Goal: Task Accomplishment & Management: Complete application form

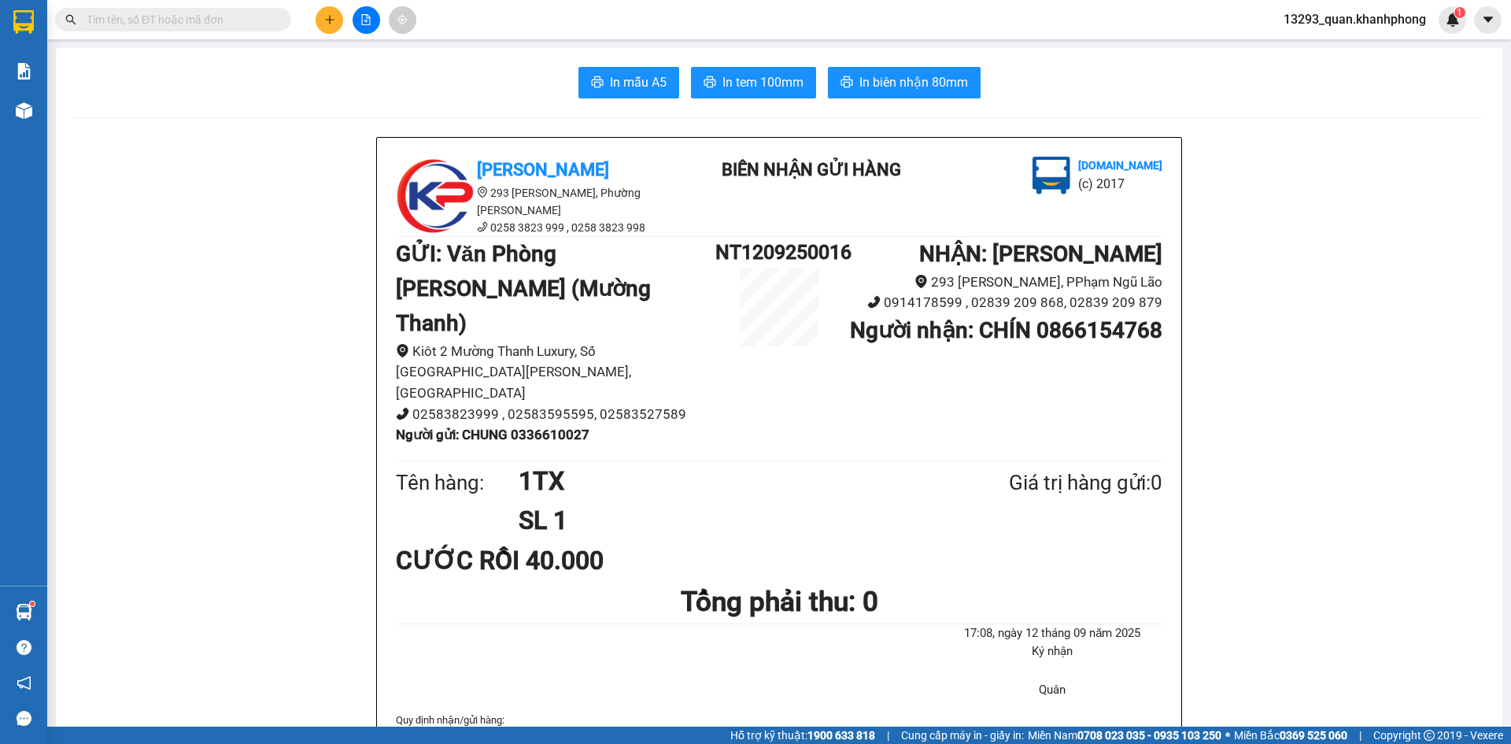
drag, startPoint x: 1426, startPoint y: 292, endPoint x: 548, endPoint y: 12, distance: 922.0
click at [329, 17] on icon "plus" at bounding box center [329, 19] width 11 height 11
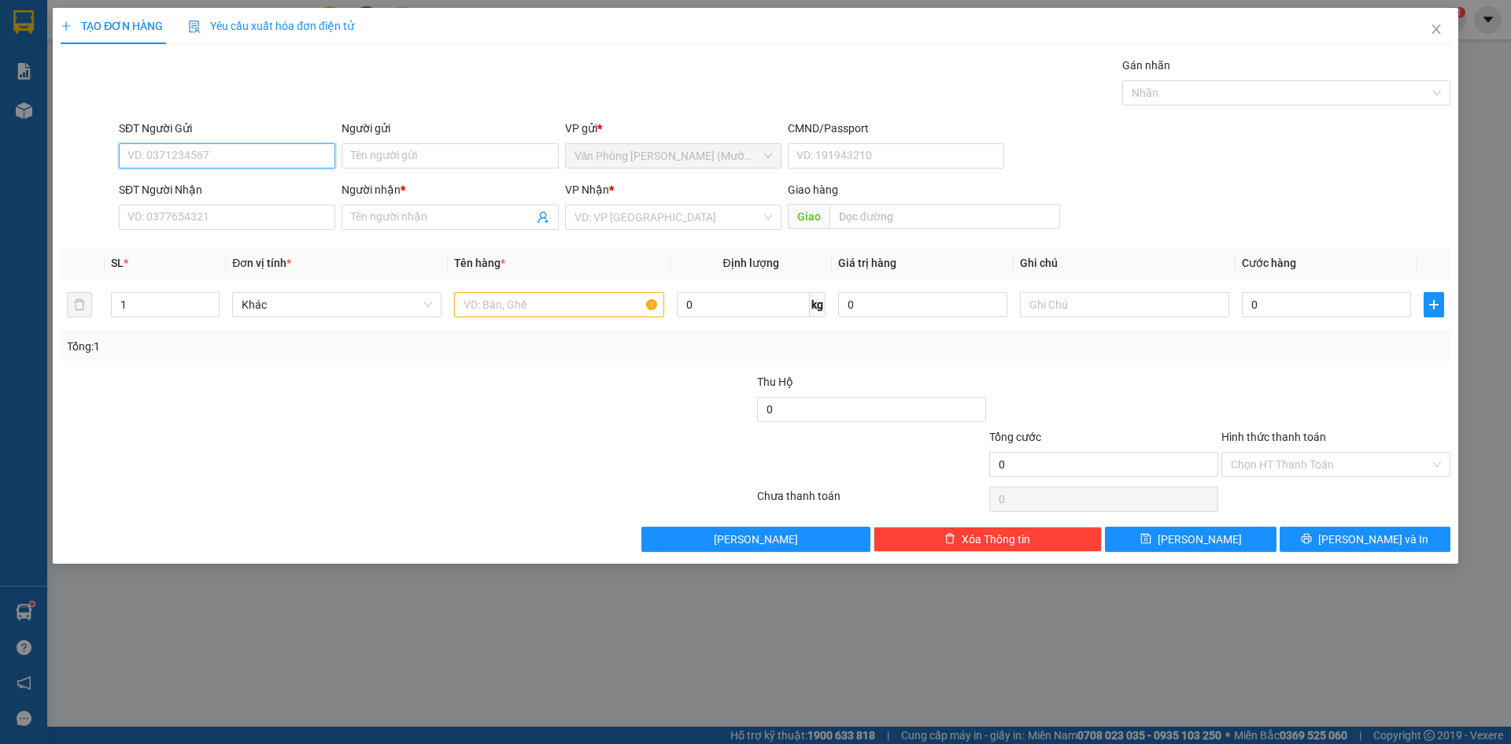
click at [296, 157] on input "SĐT Người Gửi" at bounding box center [227, 155] width 216 height 25
type input "0906502737"
click at [441, 157] on input "Người gửi" at bounding box center [450, 155] width 216 height 25
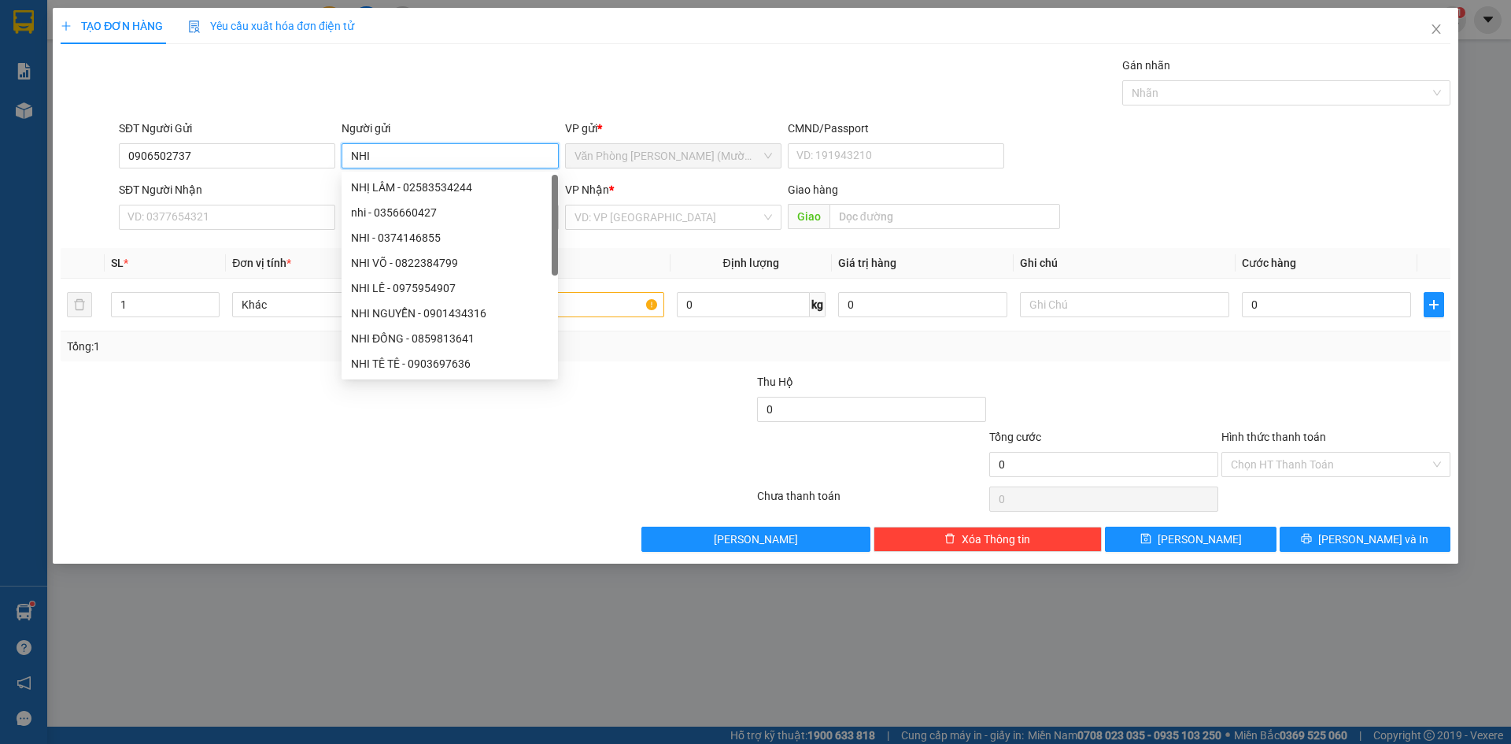
type input "NHI"
click at [209, 79] on div "Gói vận chuyển * Tiêu chuẩn Gán nhãn Nhãn" at bounding box center [785, 84] width 1338 height 55
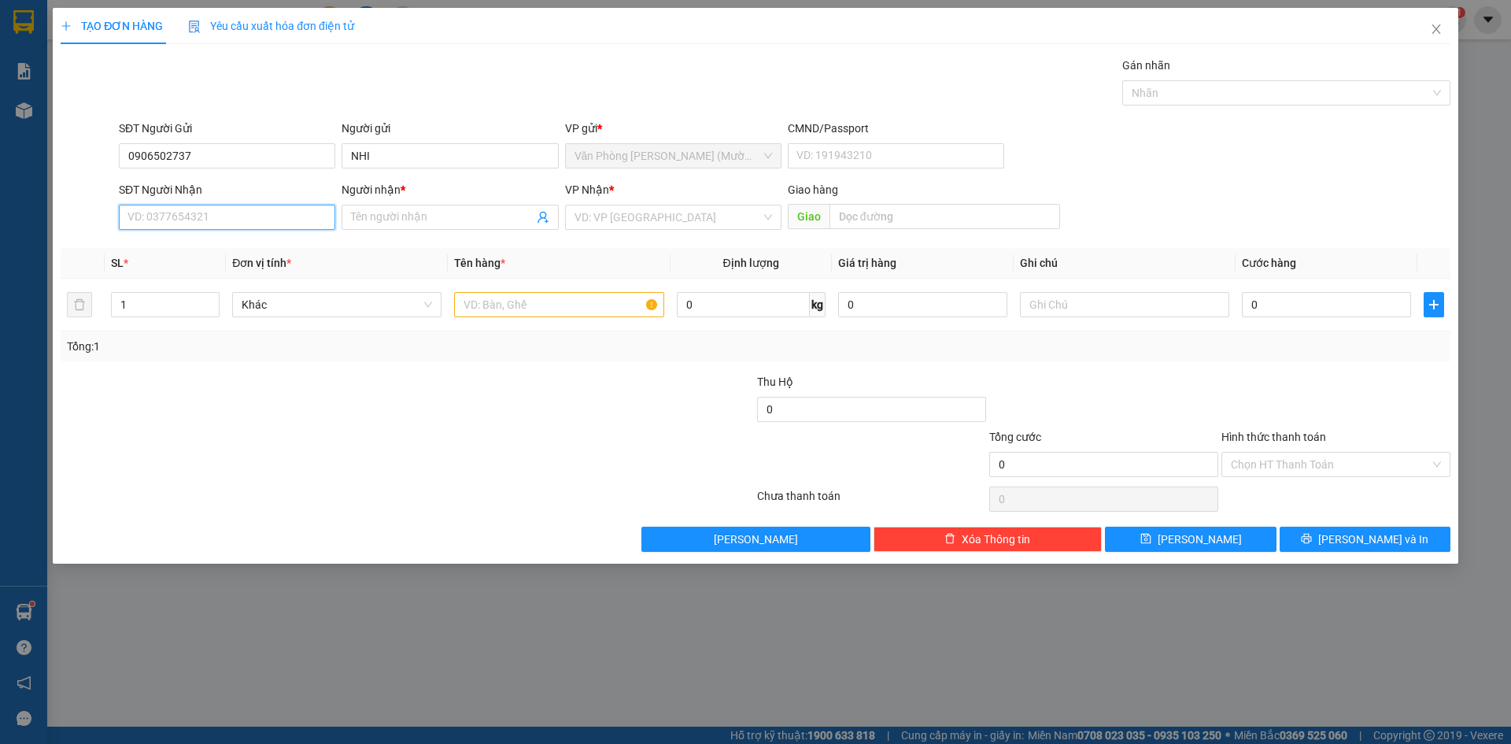
click at [225, 213] on input "SĐT Người Nhận" at bounding box center [227, 217] width 216 height 25
click at [264, 149] on input "0906502737" at bounding box center [227, 155] width 216 height 25
click at [397, 214] on input "Người nhận *" at bounding box center [442, 217] width 182 height 17
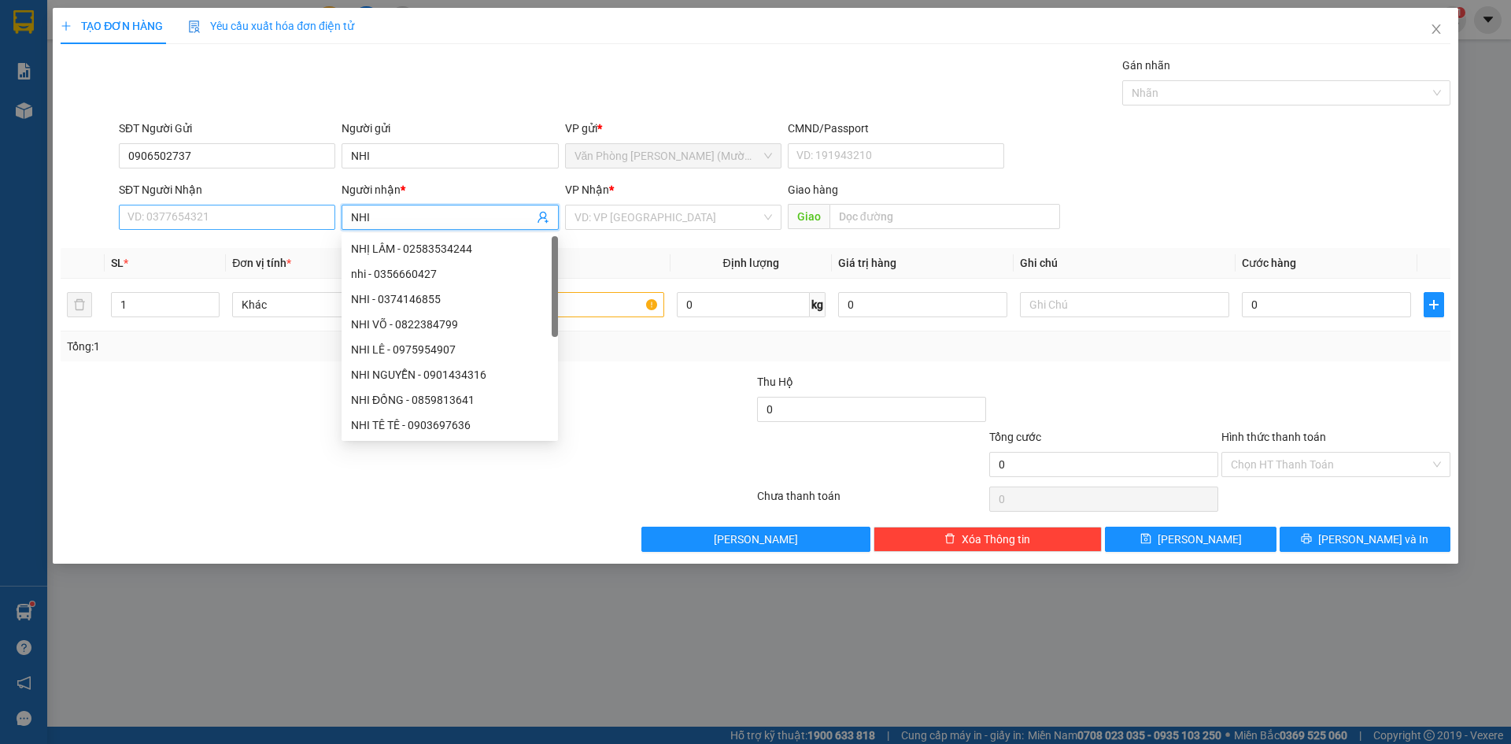
type input "NHI"
click at [277, 216] on input "SĐT Người Nhận" at bounding box center [227, 217] width 216 height 25
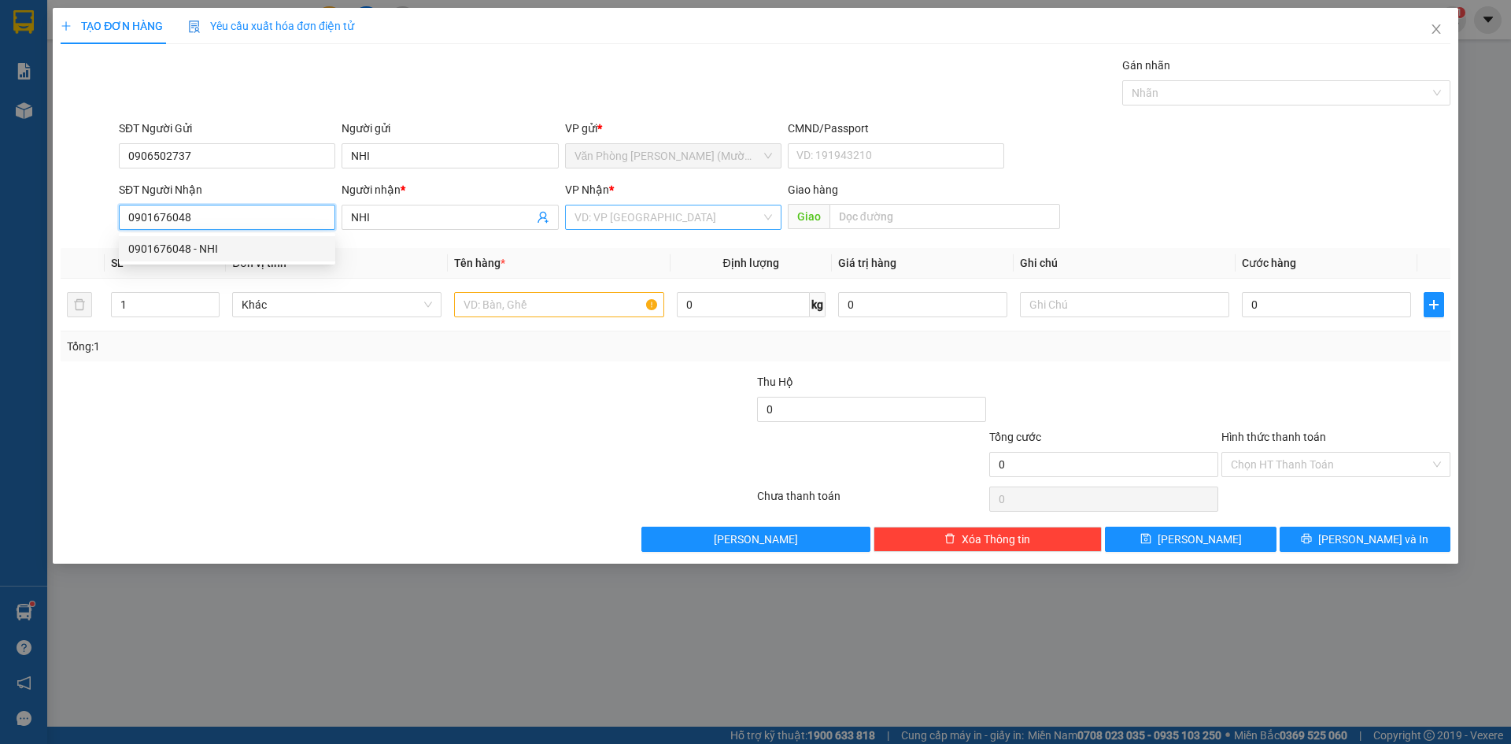
type input "0901676048"
click at [663, 209] on input "search" at bounding box center [668, 217] width 187 height 24
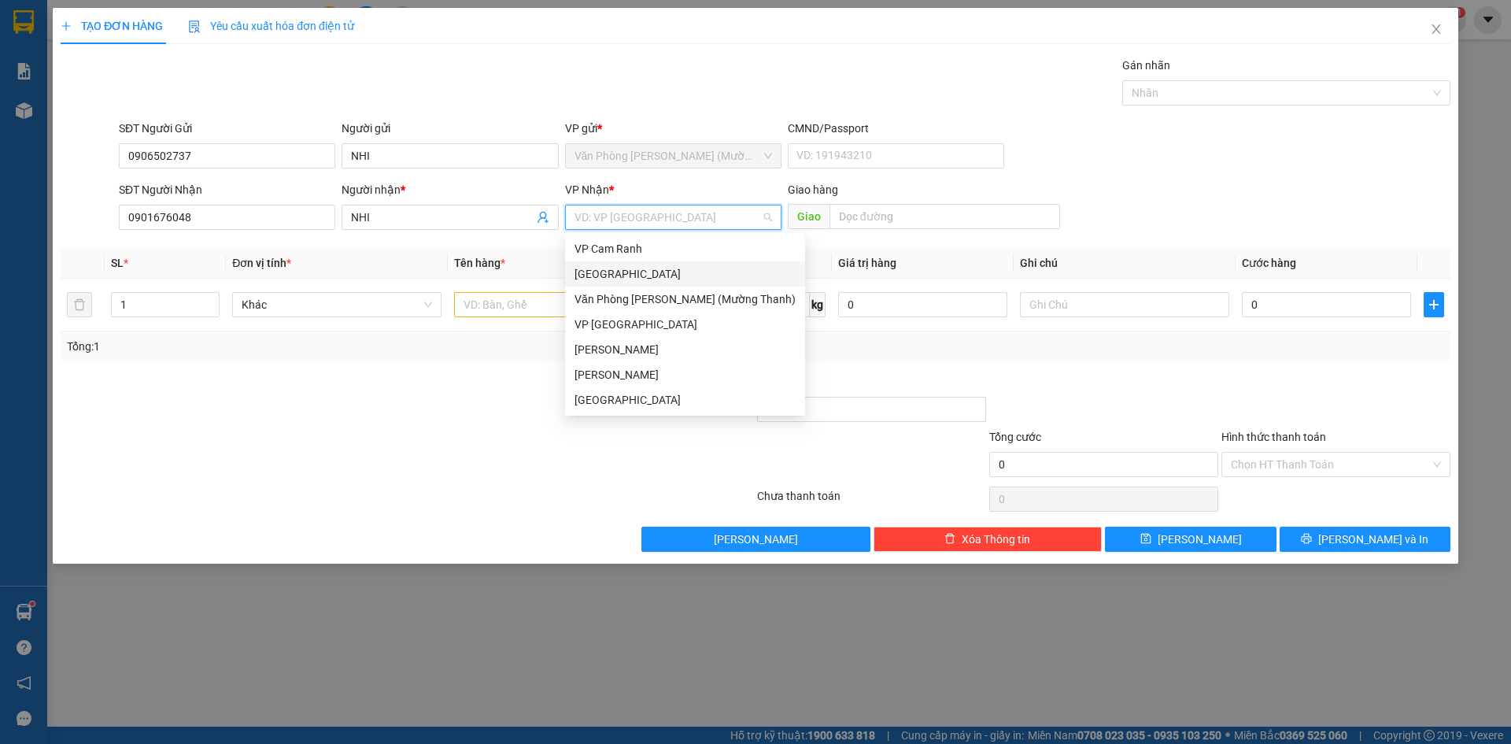
click at [631, 270] on div "[GEOGRAPHIC_DATA]" at bounding box center [685, 273] width 221 height 17
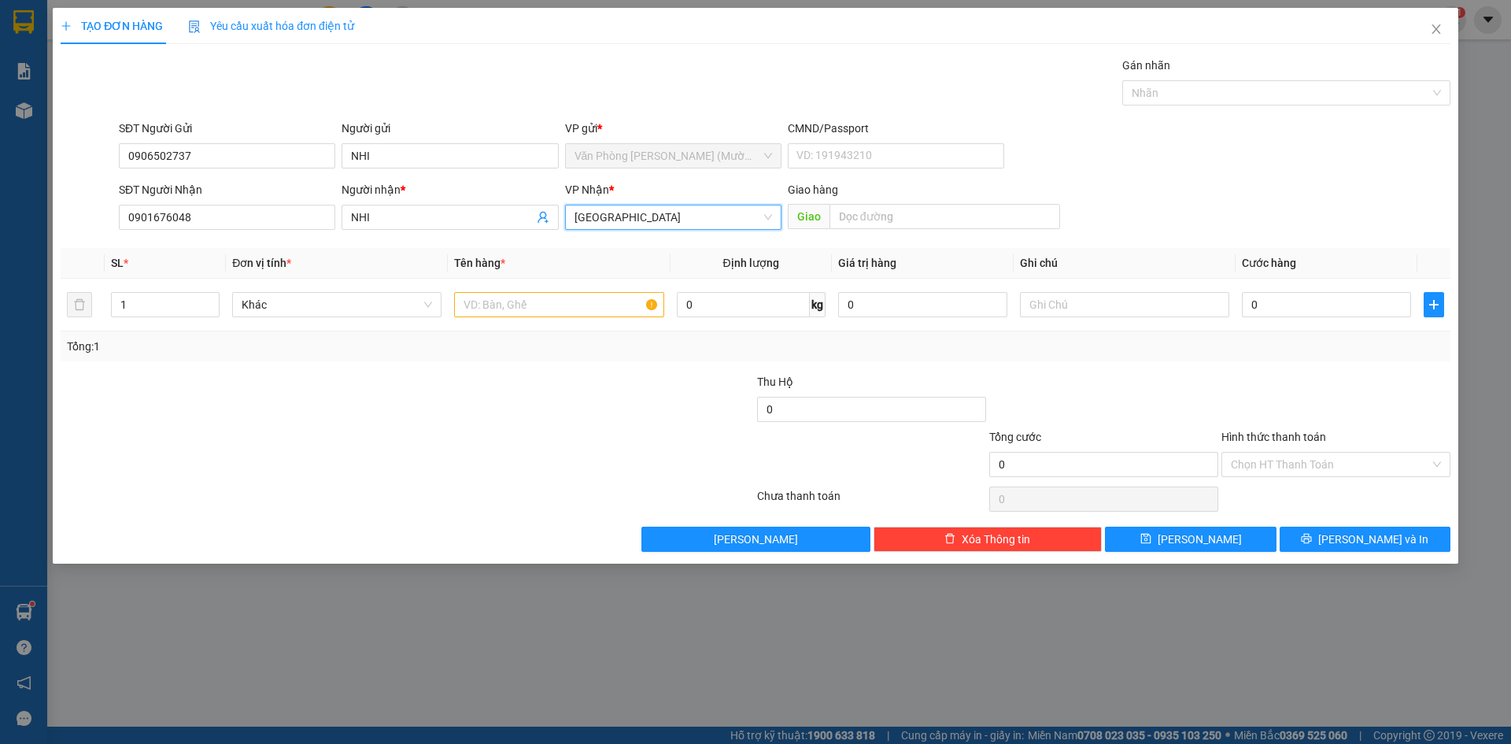
click at [1182, 197] on div "SĐT Người Nhận 0901676048 Người nhận * NHI VP Nhận * [GEOGRAPHIC_DATA] Đà Lạt G…" at bounding box center [785, 208] width 1338 height 55
click at [569, 283] on td at bounding box center [559, 305] width 222 height 53
click at [565, 309] on input "text" at bounding box center [558, 304] width 209 height 25
type input "1T"
drag, startPoint x: 1363, startPoint y: 165, endPoint x: 1314, endPoint y: 275, distance: 120.1
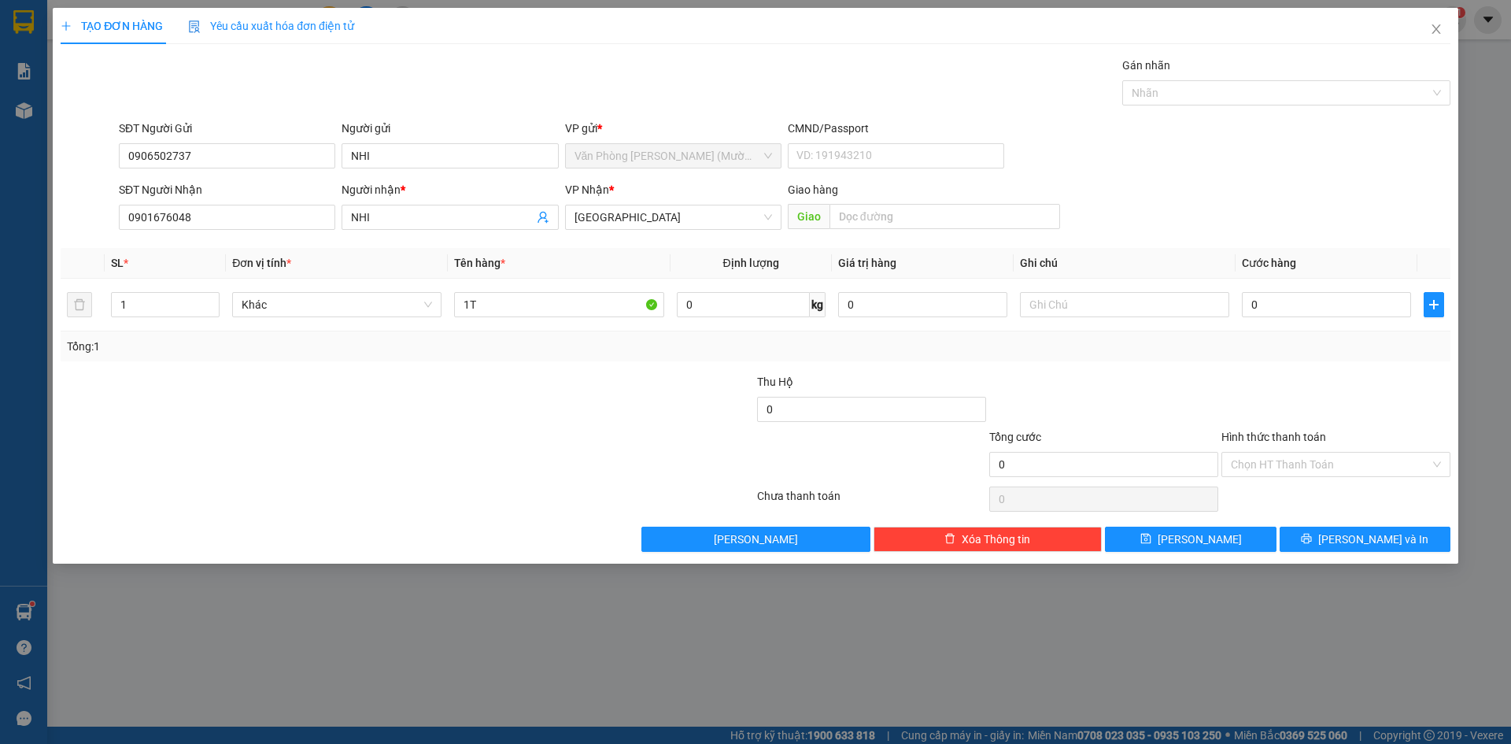
click at [1362, 168] on div "SĐT Người Gửi 0906502737 Người gửi NHI VP gửi * Văn Phòng [PERSON_NAME] ([PERSO…" at bounding box center [785, 147] width 1338 height 55
click at [1301, 300] on input "0" at bounding box center [1326, 304] width 169 height 25
type input "5"
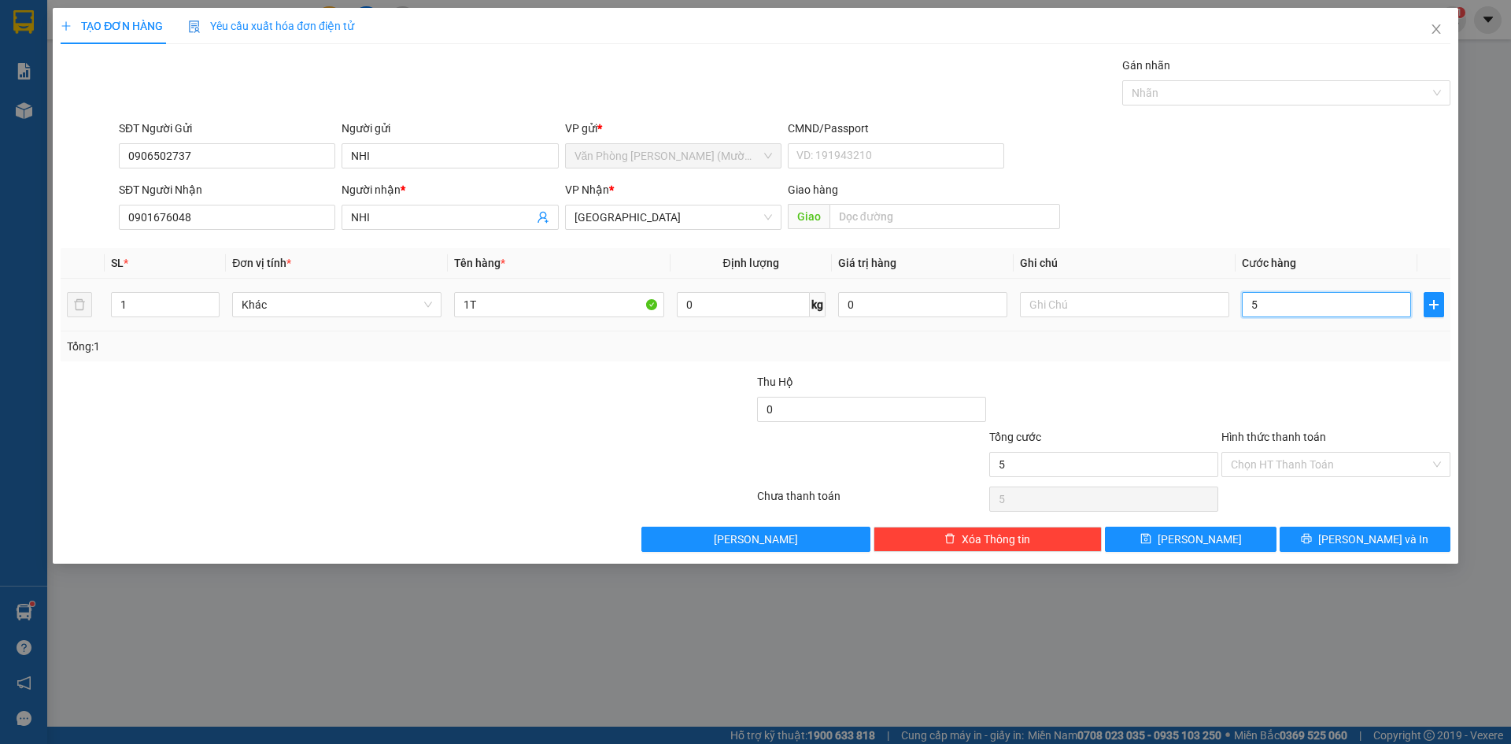
type input "50"
type input "50.000"
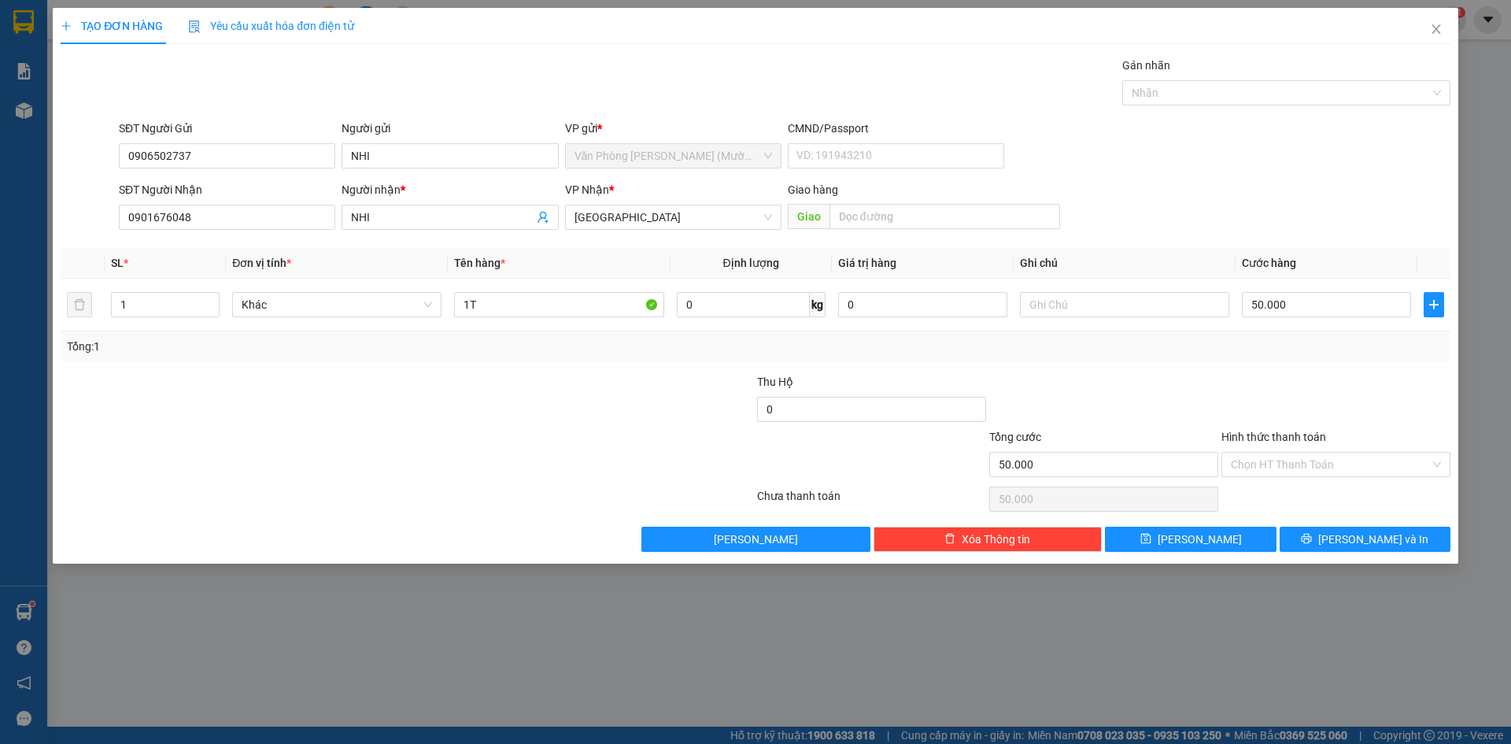
click at [1282, 209] on div "SĐT Người Nhận 0901676048 Người nhận * NHI VP Nhận * Đà Lạt Giao hàng Giao" at bounding box center [785, 208] width 1338 height 55
drag, startPoint x: 1337, startPoint y: 352, endPoint x: 1352, endPoint y: 449, distance: 98.0
click at [1337, 353] on div "Tổng: 1" at bounding box center [755, 346] width 1377 height 17
click at [1358, 474] on input "Hình thức thanh toán" at bounding box center [1330, 465] width 199 height 24
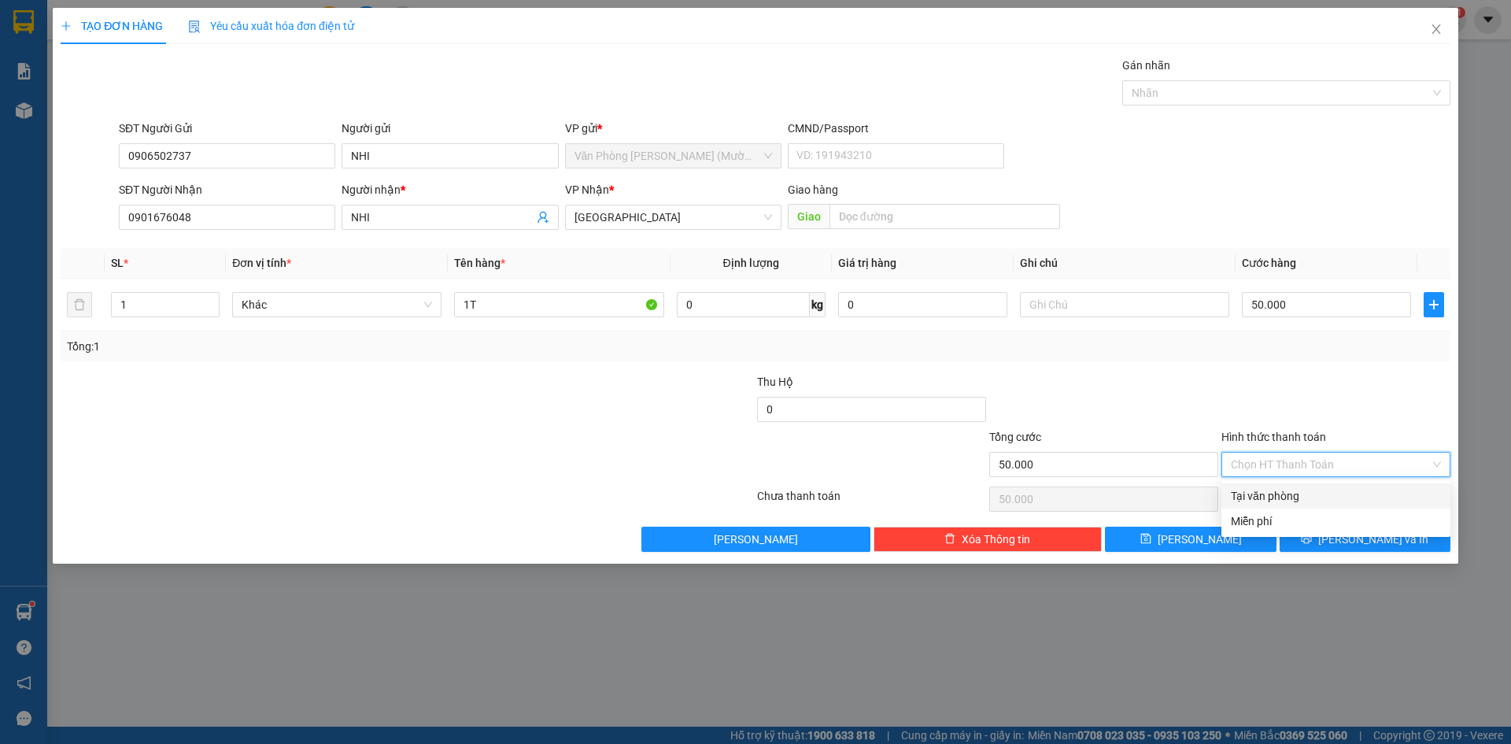
click at [1342, 496] on div "Tại văn phòng" at bounding box center [1336, 495] width 210 height 17
type input "0"
click at [1376, 390] on div at bounding box center [1336, 400] width 232 height 55
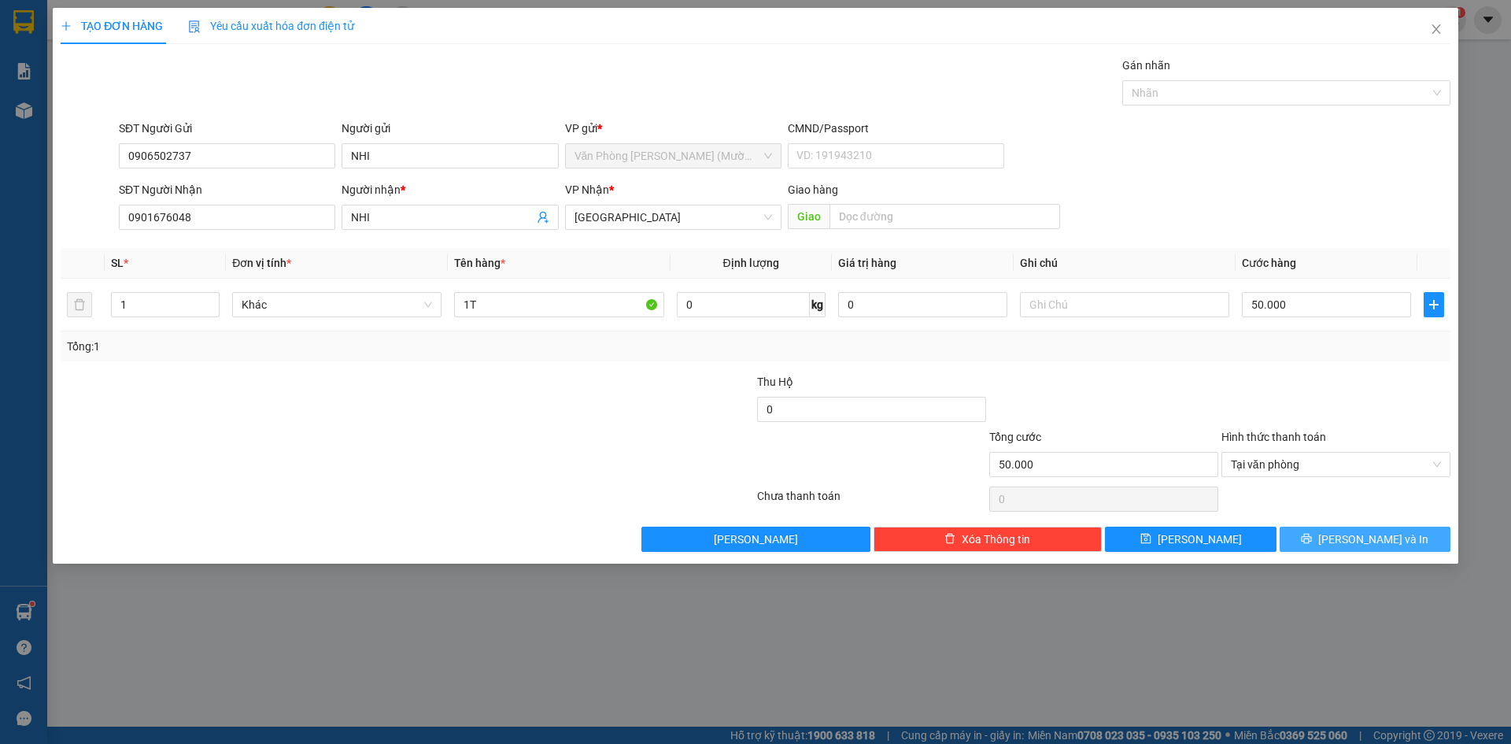
click at [1376, 532] on span "[PERSON_NAME] và In" at bounding box center [1373, 538] width 110 height 17
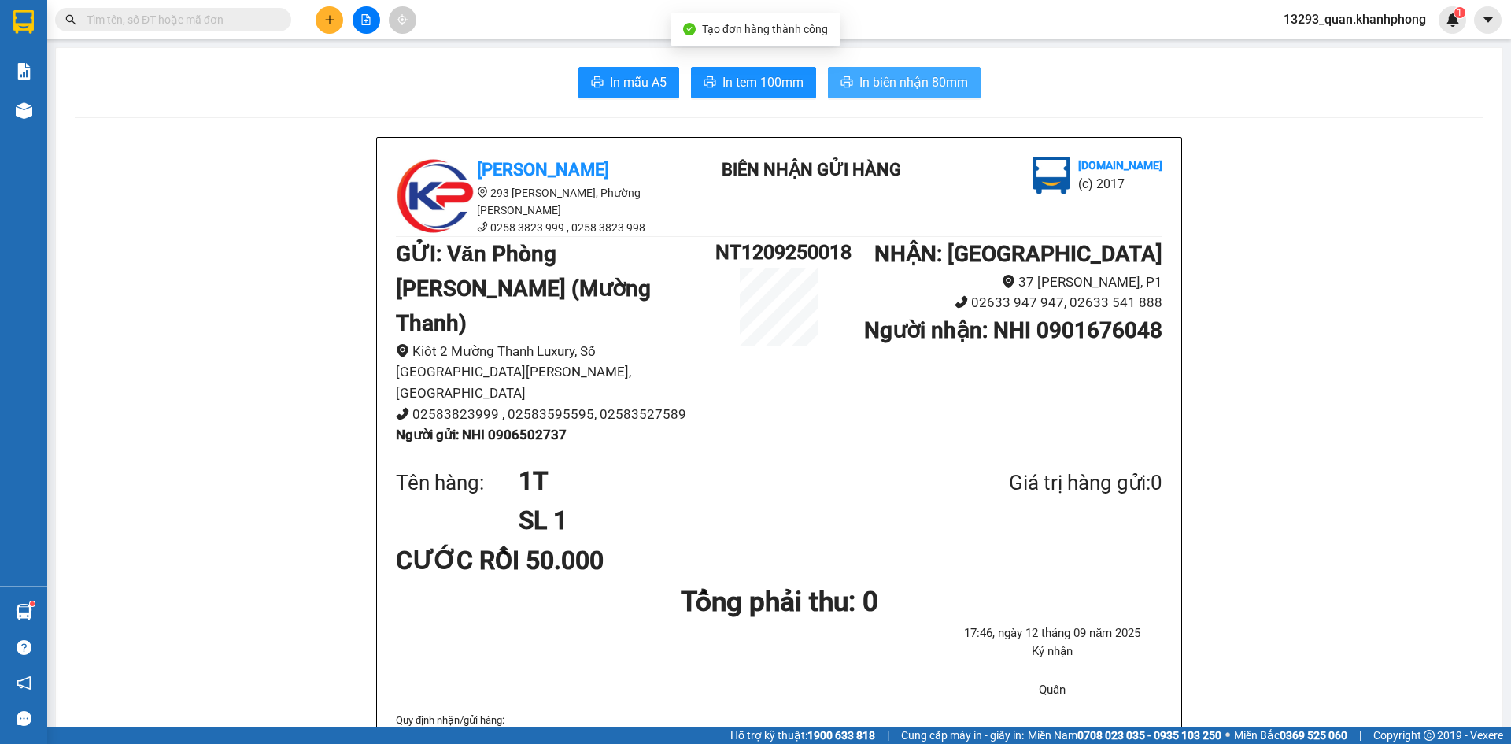
click at [953, 83] on span "In biên nhận 80mm" at bounding box center [913, 82] width 109 height 20
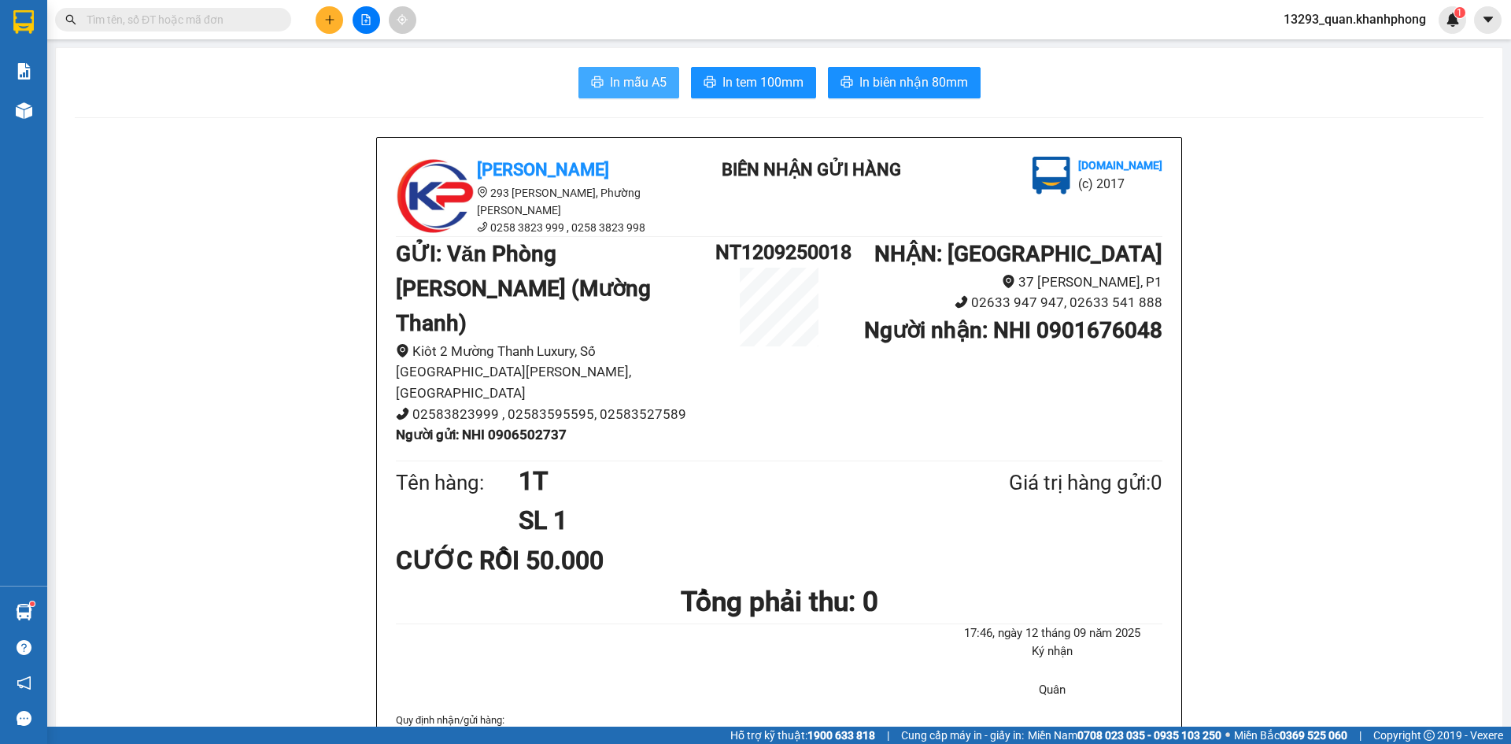
click at [651, 84] on span "In mẫu A5" at bounding box center [638, 82] width 57 height 20
